Goal: Transaction & Acquisition: Book appointment/travel/reservation

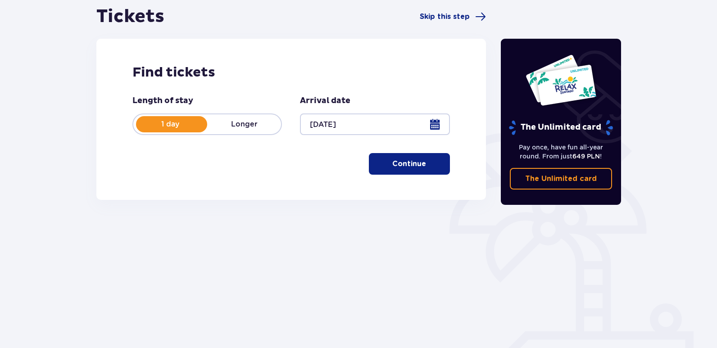
scroll to position [111, 0]
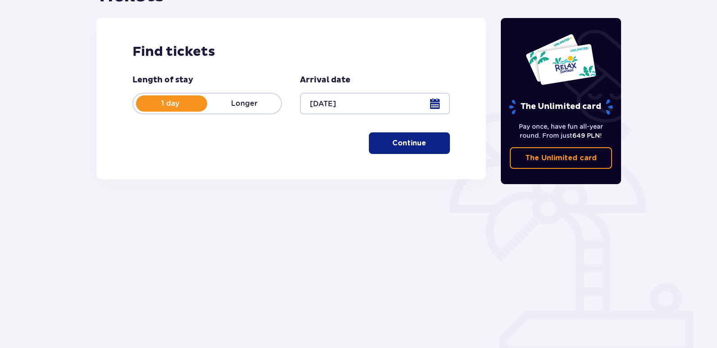
click at [392, 139] on p "Continue" at bounding box center [409, 143] width 34 height 10
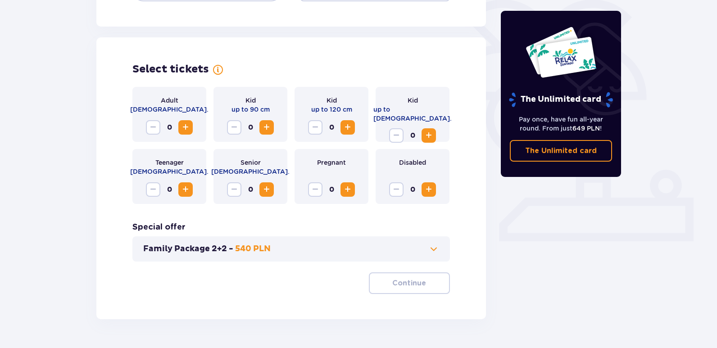
scroll to position [249, 0]
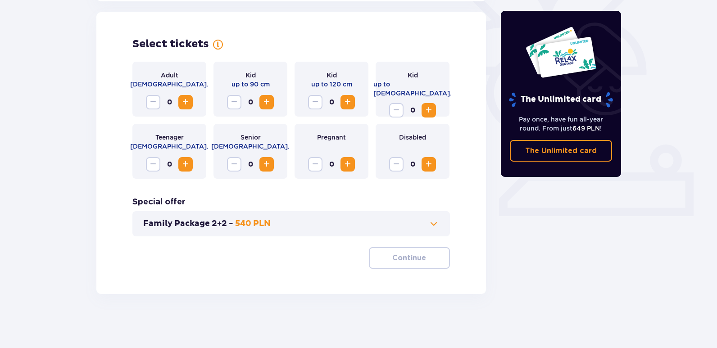
click at [187, 99] on span "Increase" at bounding box center [185, 102] width 11 height 11
click at [392, 256] on p "Continue" at bounding box center [409, 258] width 34 height 10
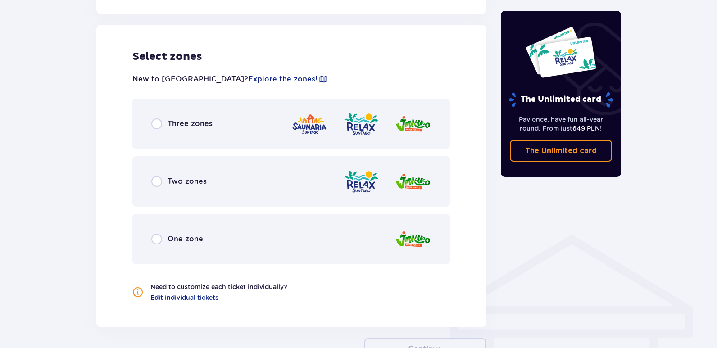
scroll to position [500, 0]
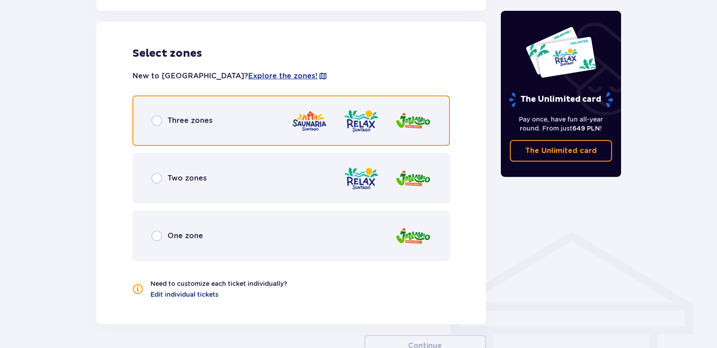
click at [151, 121] on input "radio" at bounding box center [156, 120] width 11 height 11
radio input "true"
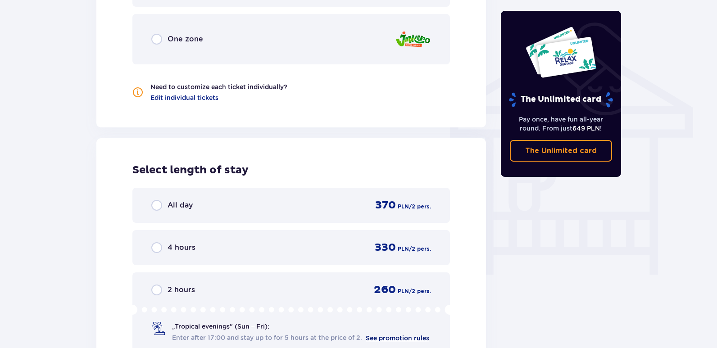
scroll to position [678, 0]
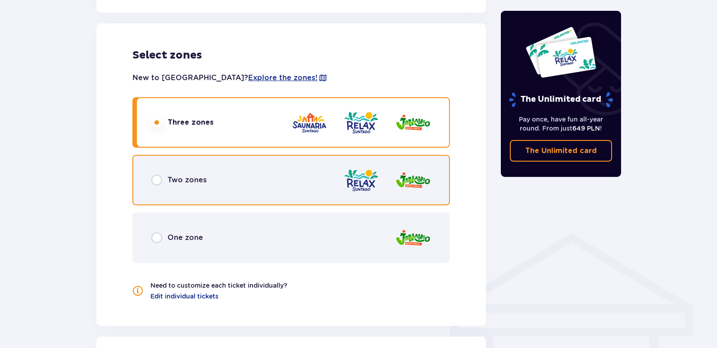
click at [154, 179] on input "radio" at bounding box center [156, 180] width 11 height 11
radio input "true"
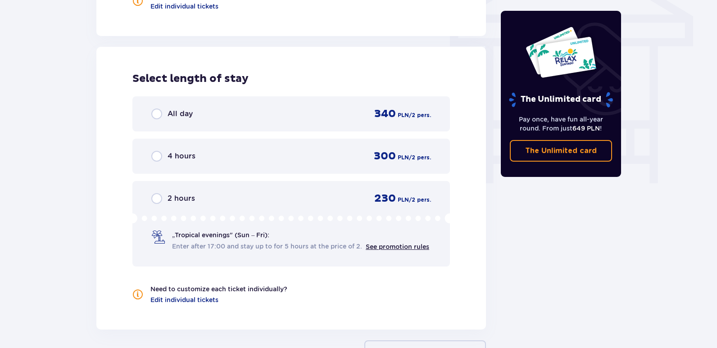
scroll to position [766, 0]
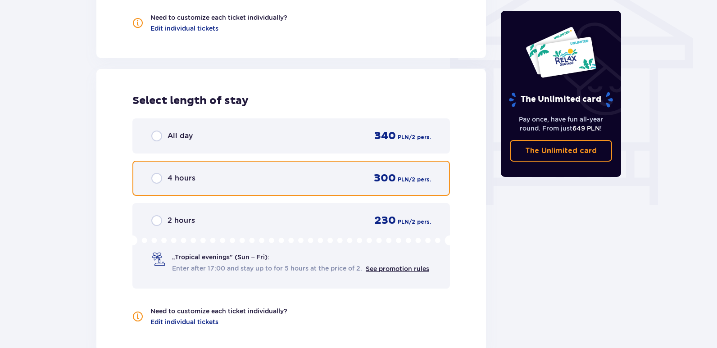
click at [153, 179] on input "radio" at bounding box center [156, 178] width 11 height 11
radio input "true"
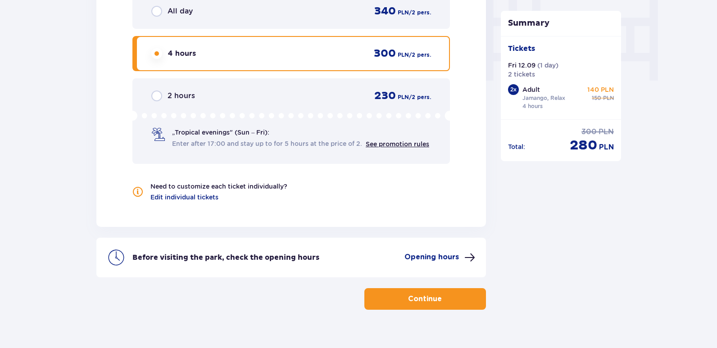
scroll to position [906, 0]
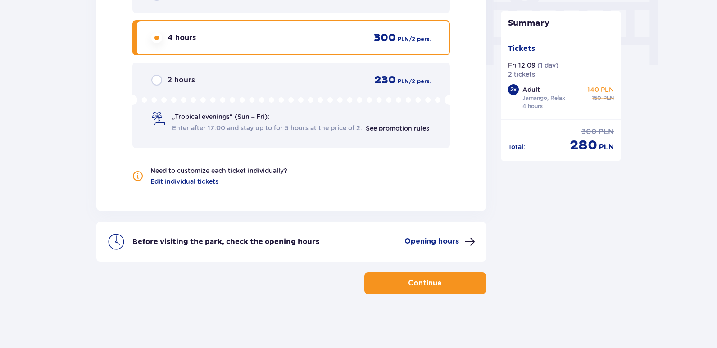
click at [159, 72] on div "2 hours 230 PLN / 2 pers. „Tropical evenings" (Sun – Fri): Enter after 17:00 an…" at bounding box center [290, 106] width 317 height 86
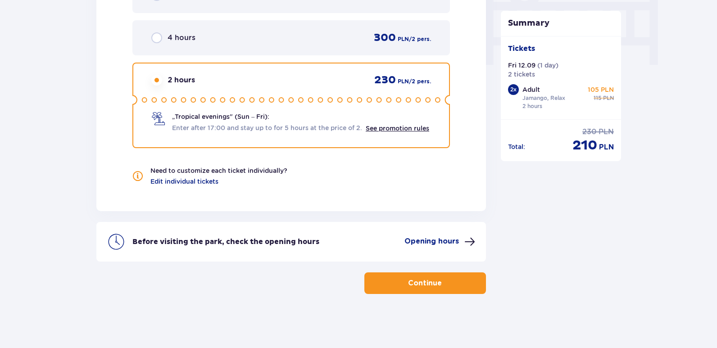
click at [429, 284] on p "Continue" at bounding box center [425, 283] width 34 height 10
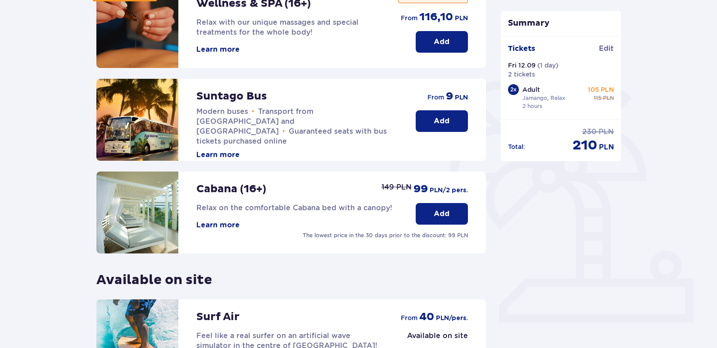
scroll to position [262, 0]
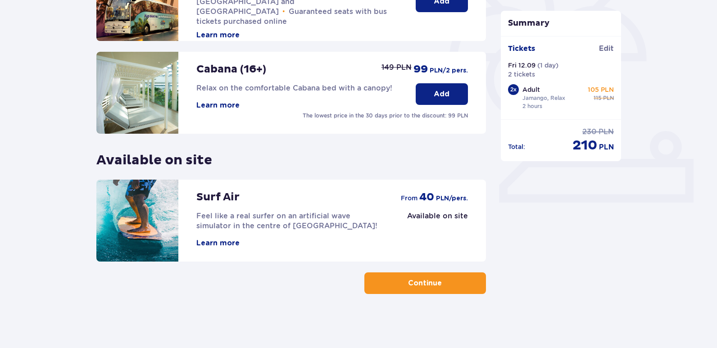
click at [445, 280] on span "button" at bounding box center [443, 283] width 11 height 11
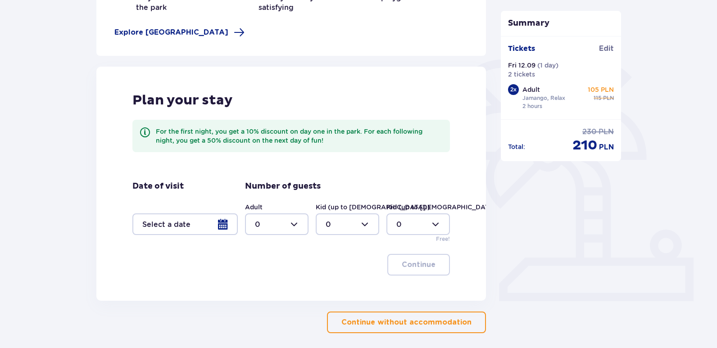
scroll to position [203, 0]
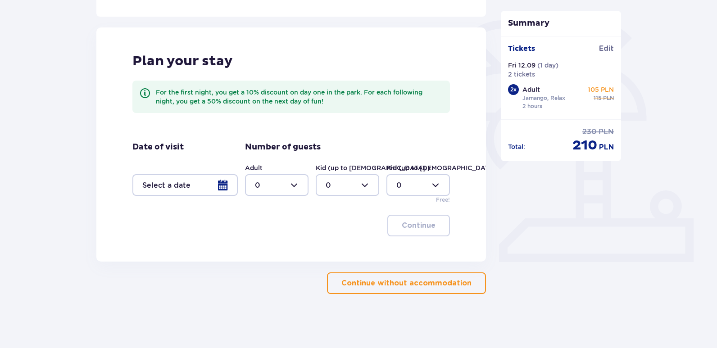
click at [406, 280] on p "Continue without accommodation" at bounding box center [406, 283] width 130 height 10
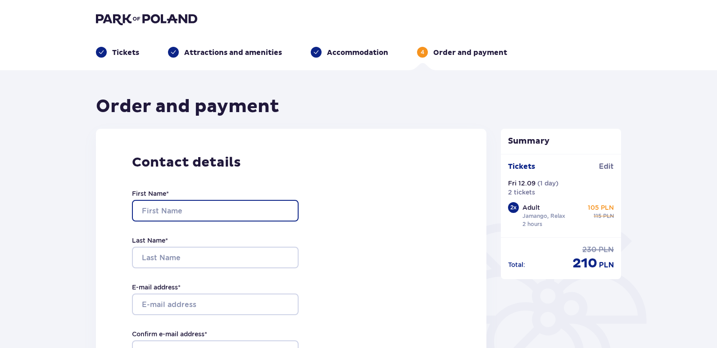
click at [257, 210] on input "First Name *" at bounding box center [215, 211] width 167 height 22
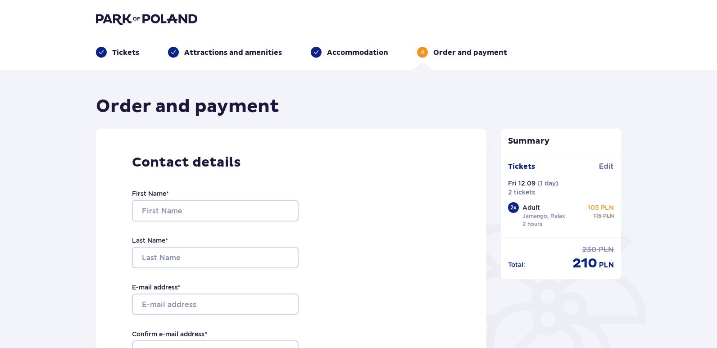
click at [454, 263] on div "Contact details First Name * Last Name * E-mail address * Confirm e-mail addres…" at bounding box center [291, 318] width 390 height 378
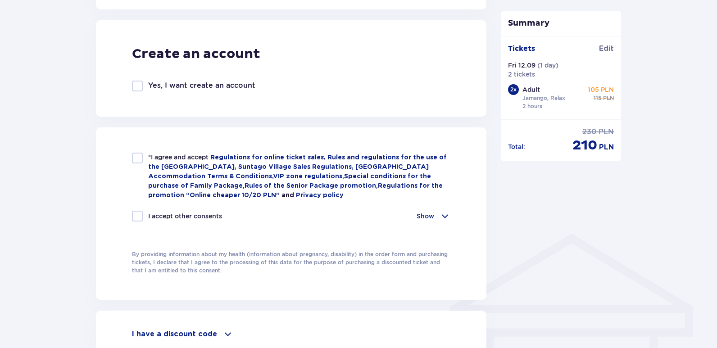
scroll to position [484, 0]
